Goal: Navigation & Orientation: Understand site structure

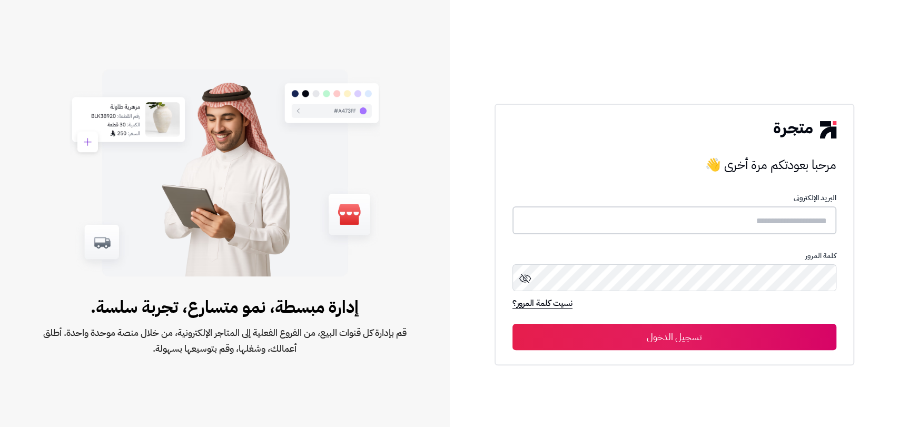
click at [744, 223] on input "text" at bounding box center [674, 220] width 324 height 28
type input "**********"
click at [678, 329] on button "تسجيل الدخول" at bounding box center [674, 336] width 324 height 26
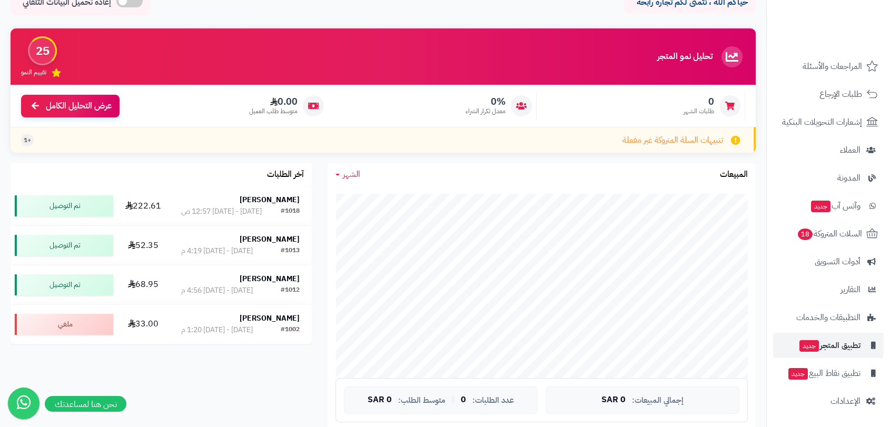
scroll to position [58, 0]
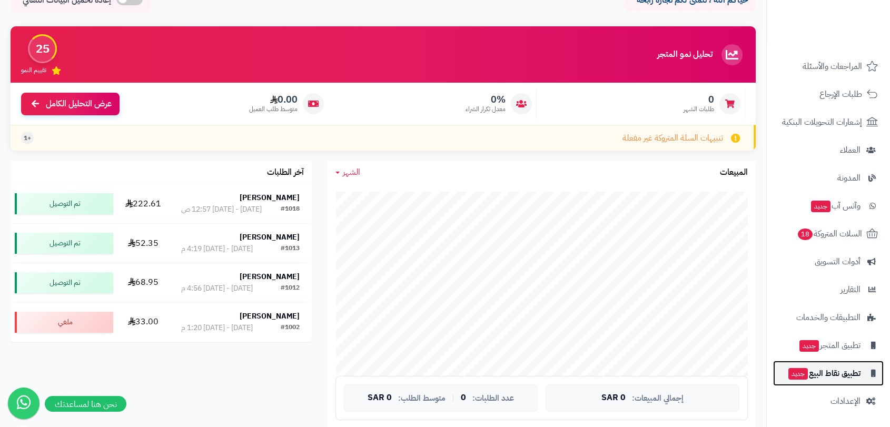
click at [836, 372] on span "تطبيق نقاط البيع جديد" at bounding box center [823, 373] width 73 height 15
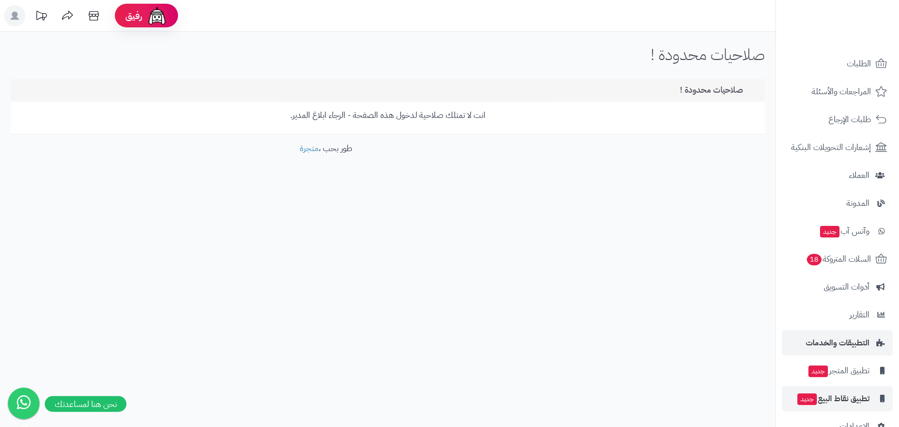
scroll to position [58, 0]
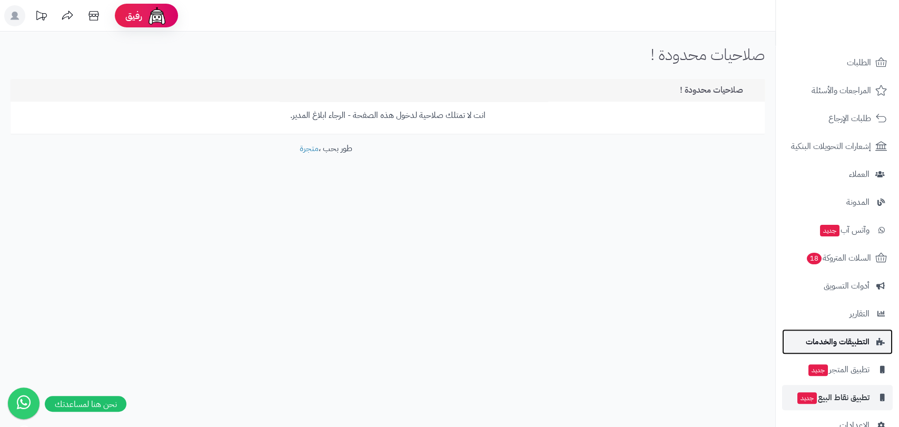
click at [840, 338] on span "التطبيقات والخدمات" at bounding box center [838, 341] width 64 height 15
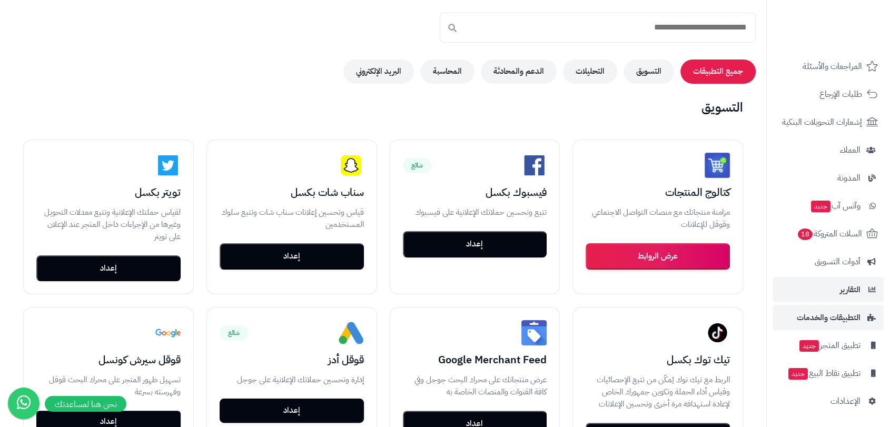
scroll to position [117, 0]
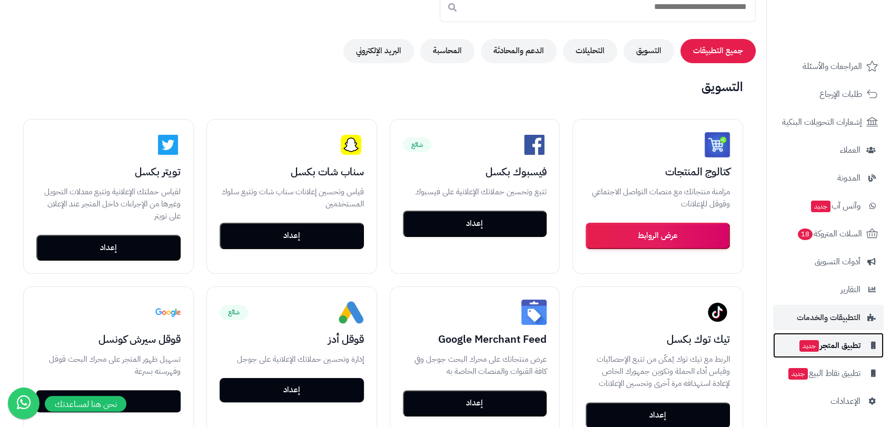
click at [836, 343] on span "تطبيق المتجر جديد" at bounding box center [829, 345] width 62 height 15
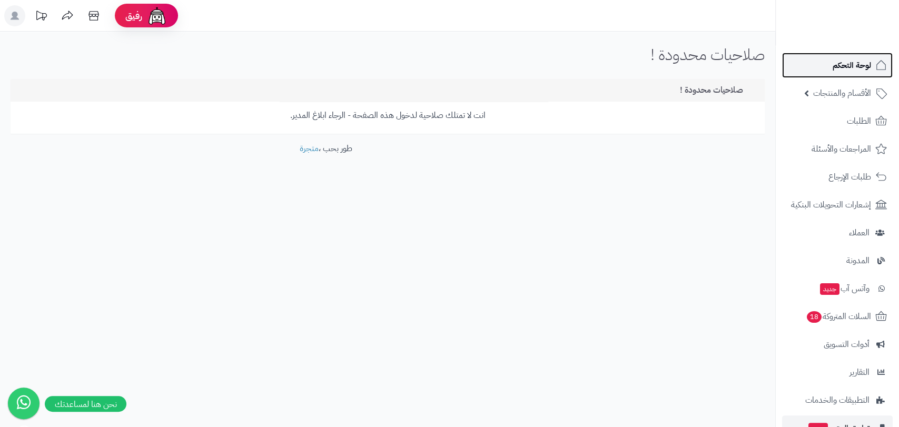
click at [853, 63] on span "لوحة التحكم" at bounding box center [852, 65] width 38 height 15
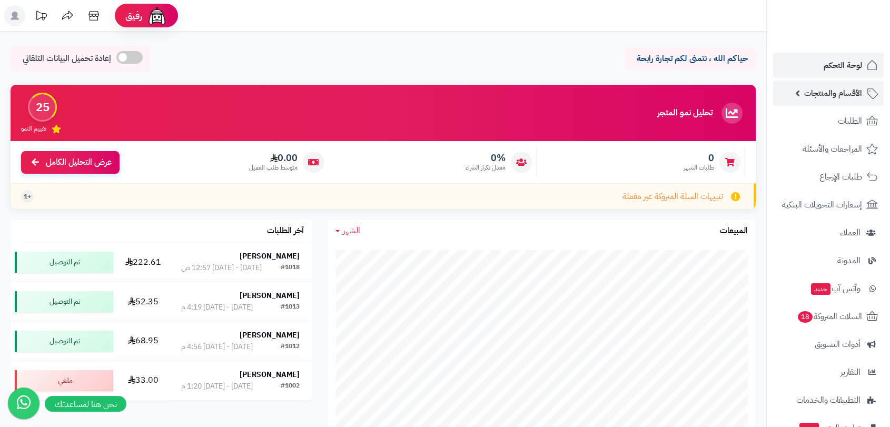
click at [844, 87] on span "الأقسام والمنتجات" at bounding box center [833, 93] width 58 height 15
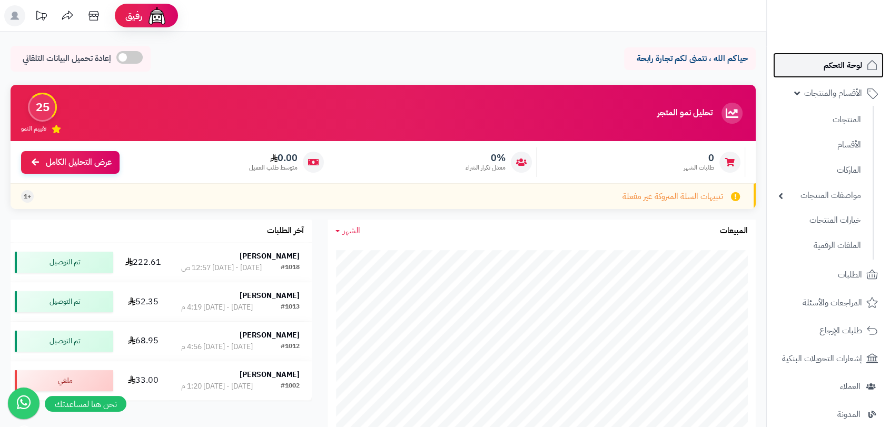
click at [830, 63] on span "لوحة التحكم" at bounding box center [843, 65] width 38 height 15
